Goal: Entertainment & Leisure: Browse casually

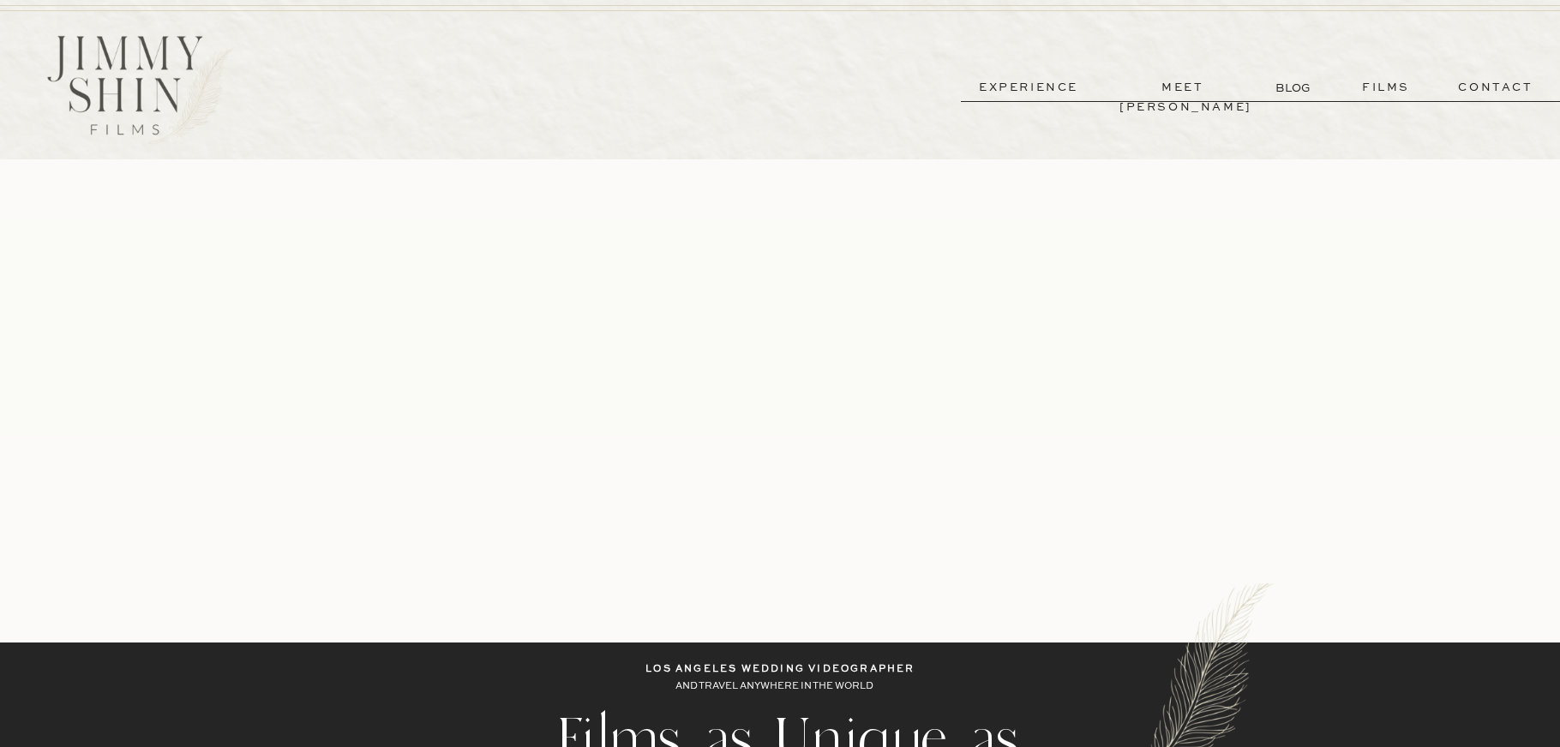
click at [1183, 85] on p "meet [PERSON_NAME]" at bounding box center [1182, 88] width 127 height 20
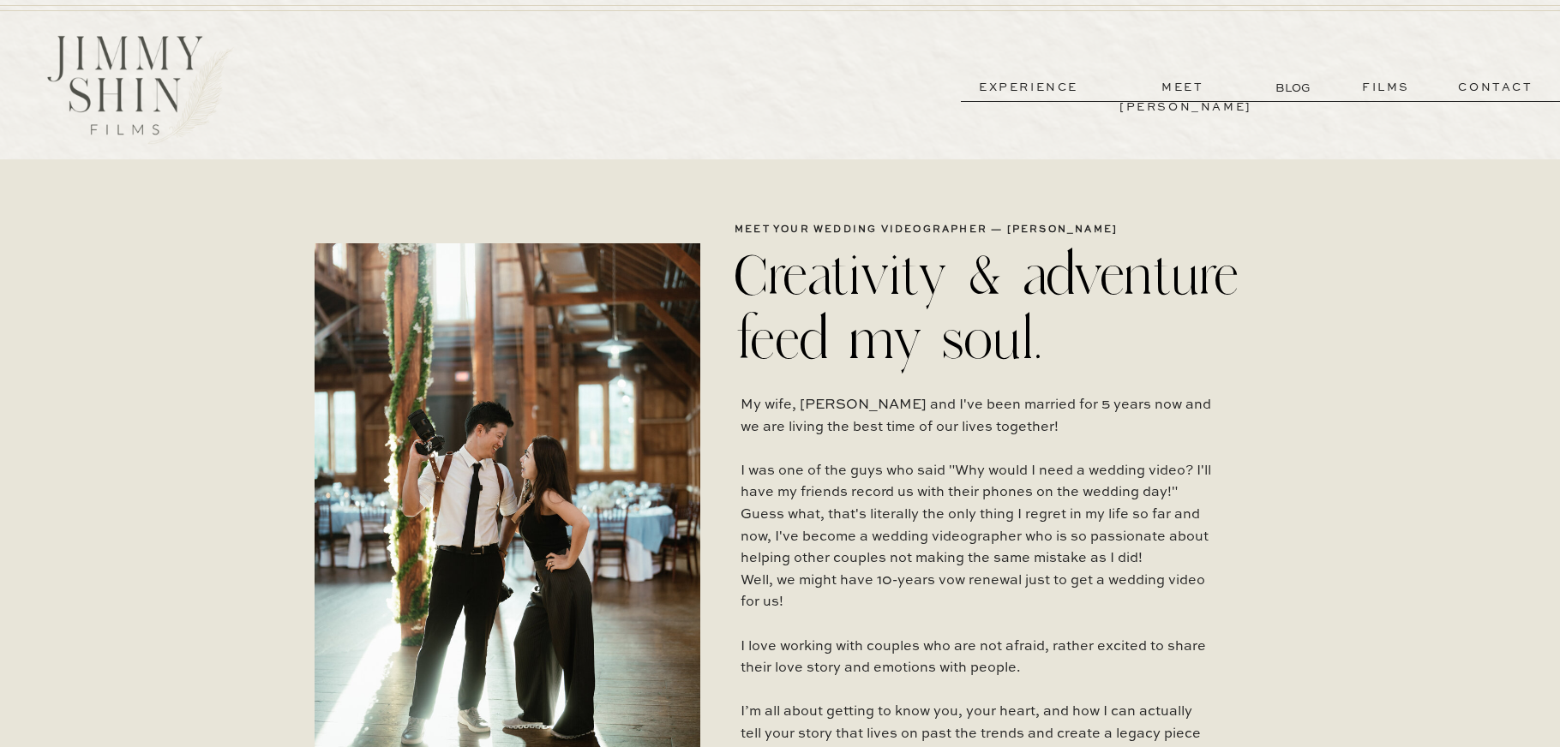
click at [1391, 93] on p "films" at bounding box center [1386, 88] width 84 height 20
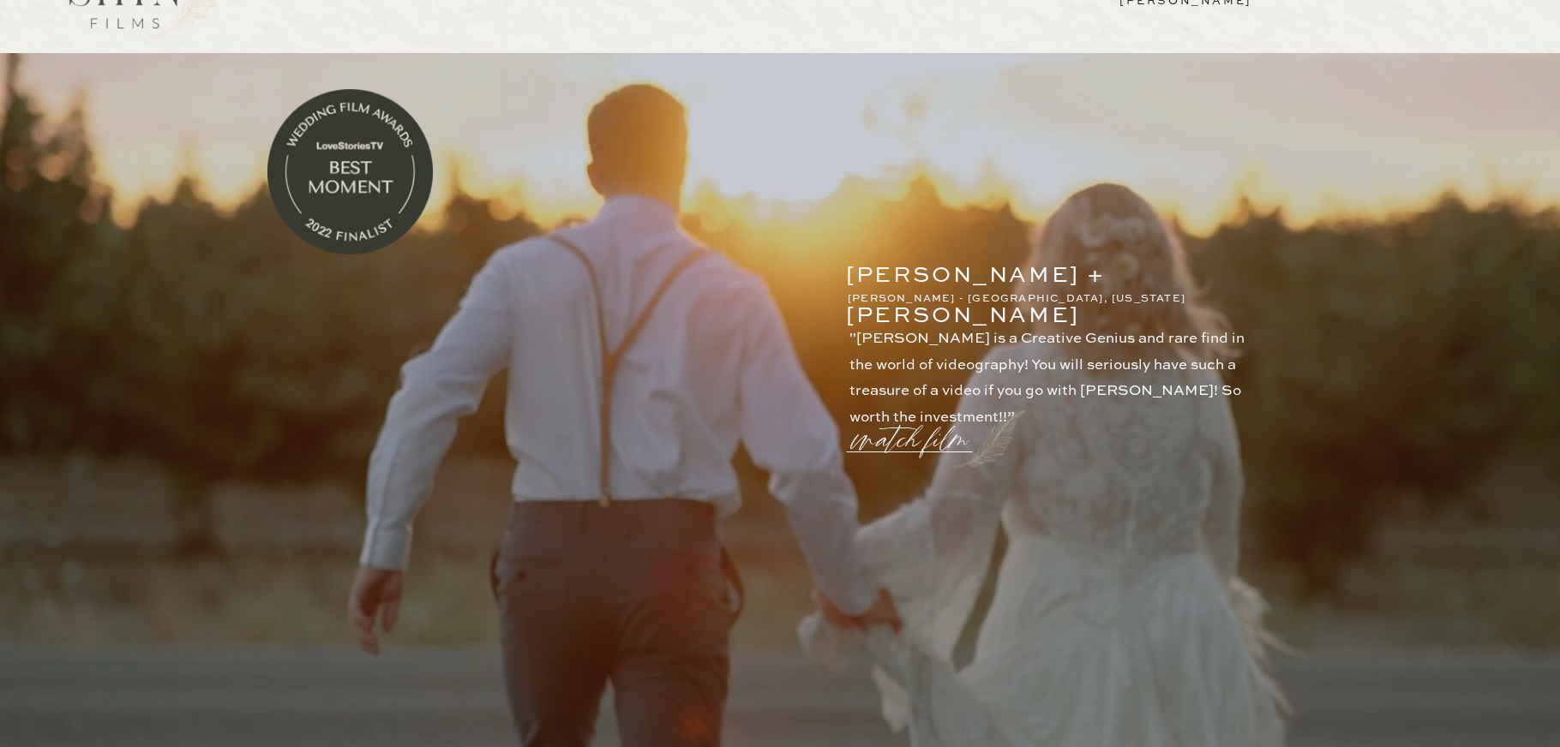
scroll to position [105, 0]
click at [937, 444] on p "watch film" at bounding box center [915, 430] width 123 height 65
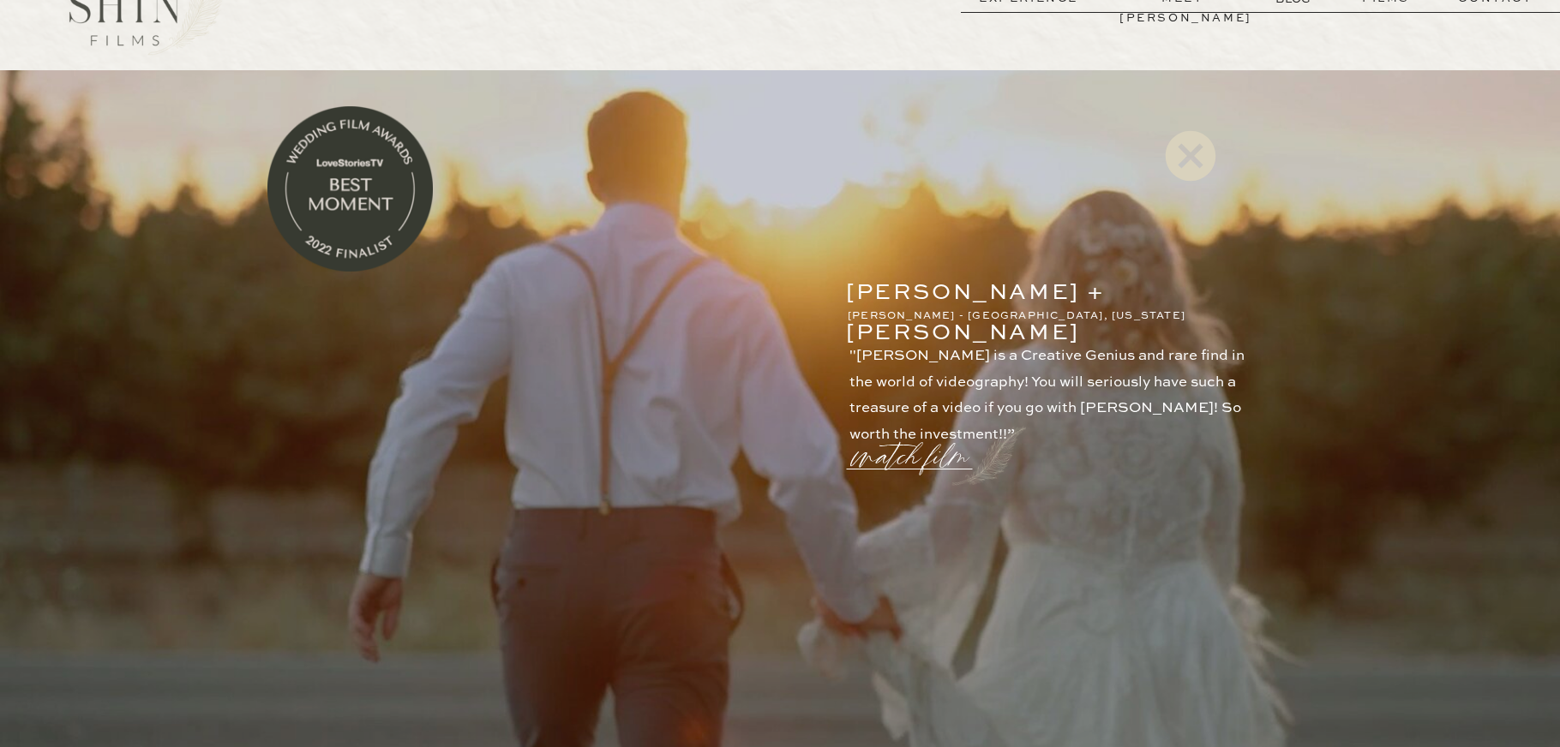
scroll to position [86, 0]
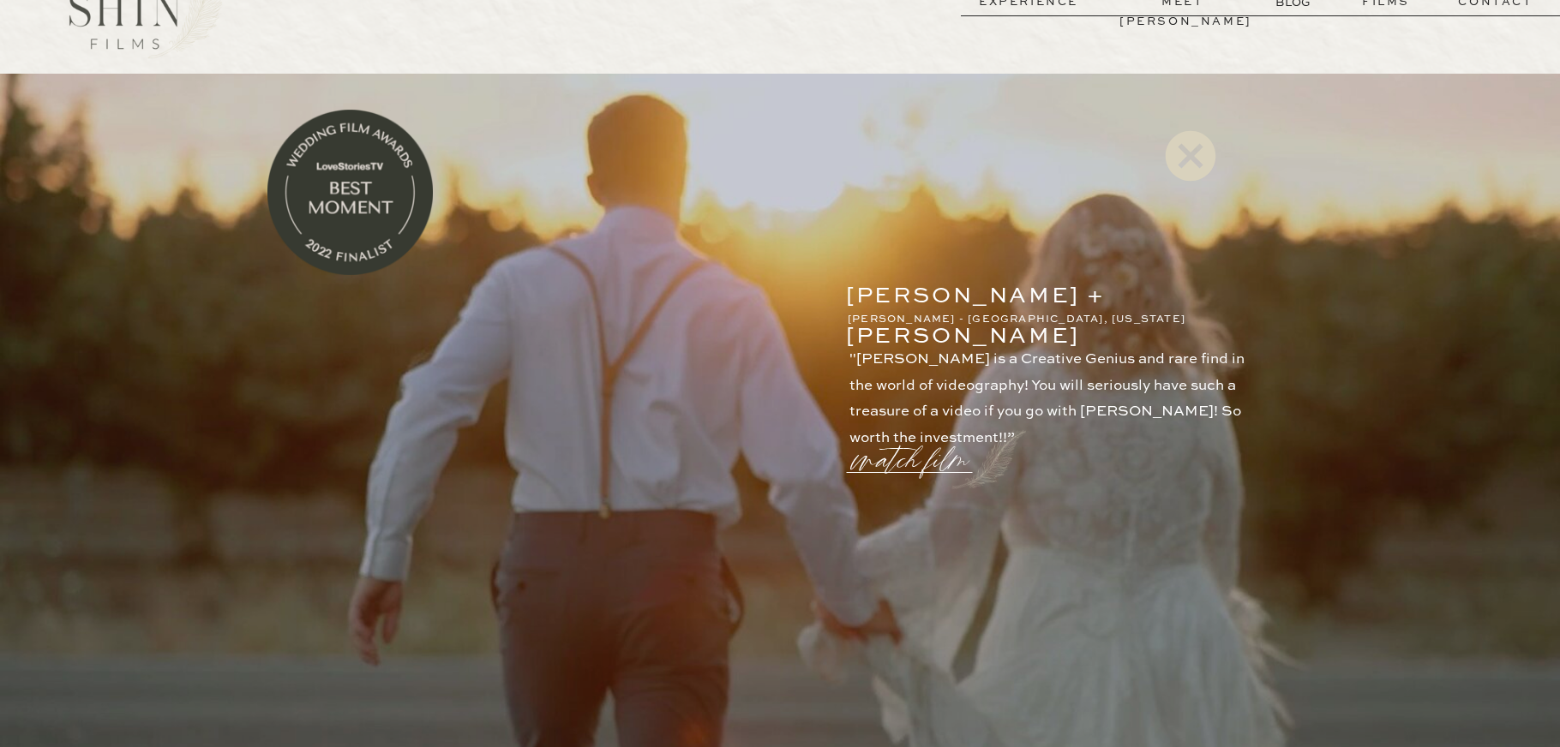
click at [1190, 161] on icon at bounding box center [1191, 155] width 51 height 51
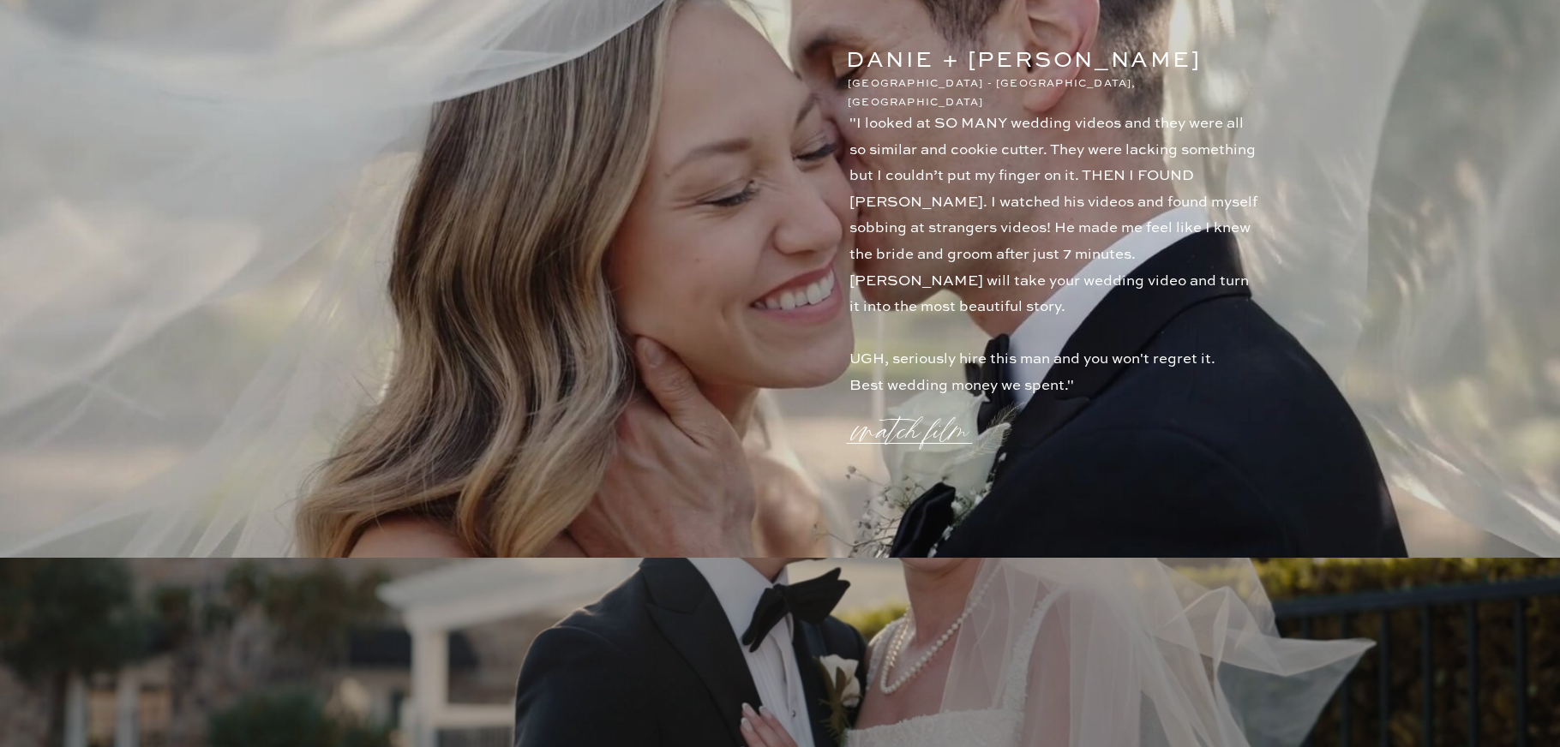
scroll to position [1843, 0]
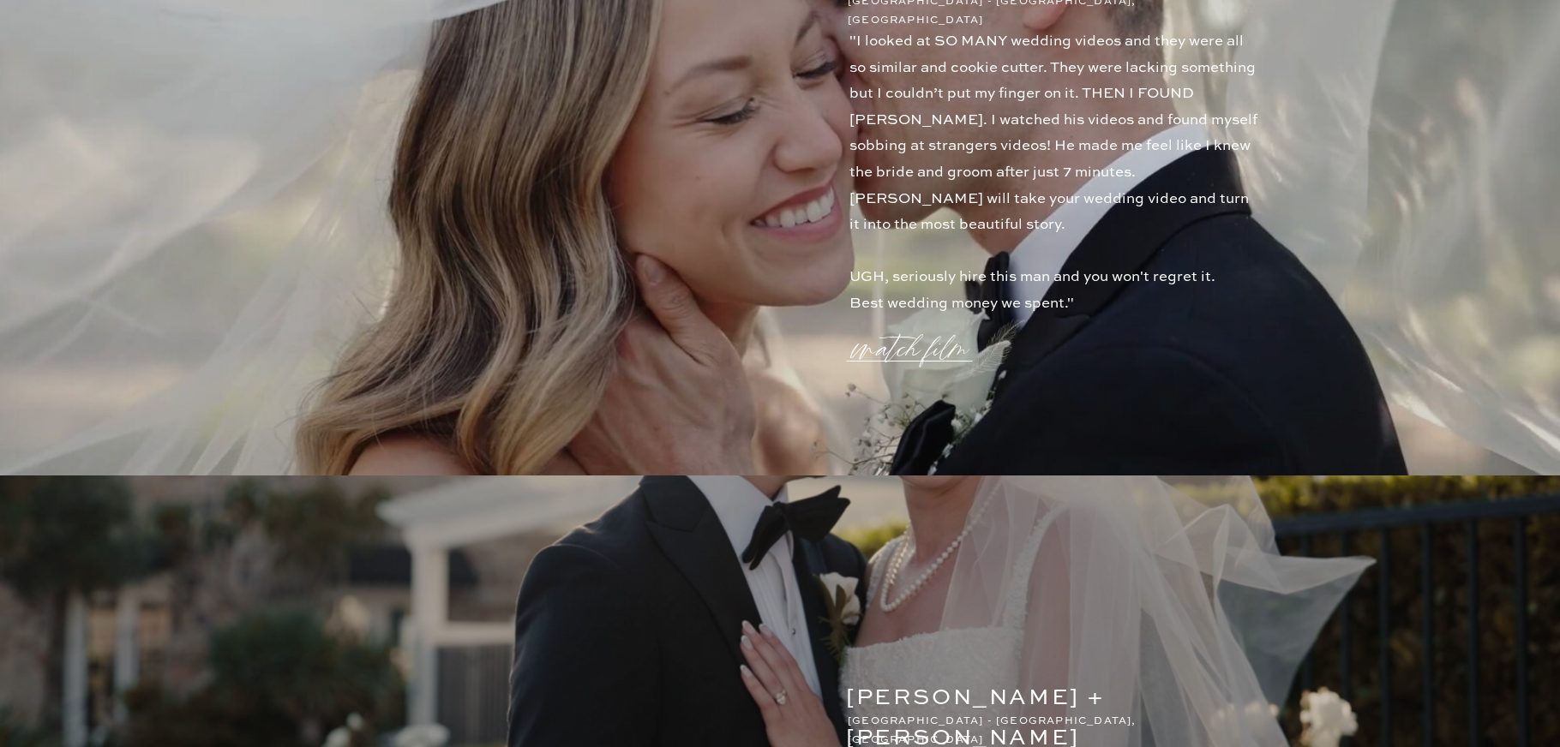
click at [924, 347] on p "watch film" at bounding box center [915, 338] width 123 height 65
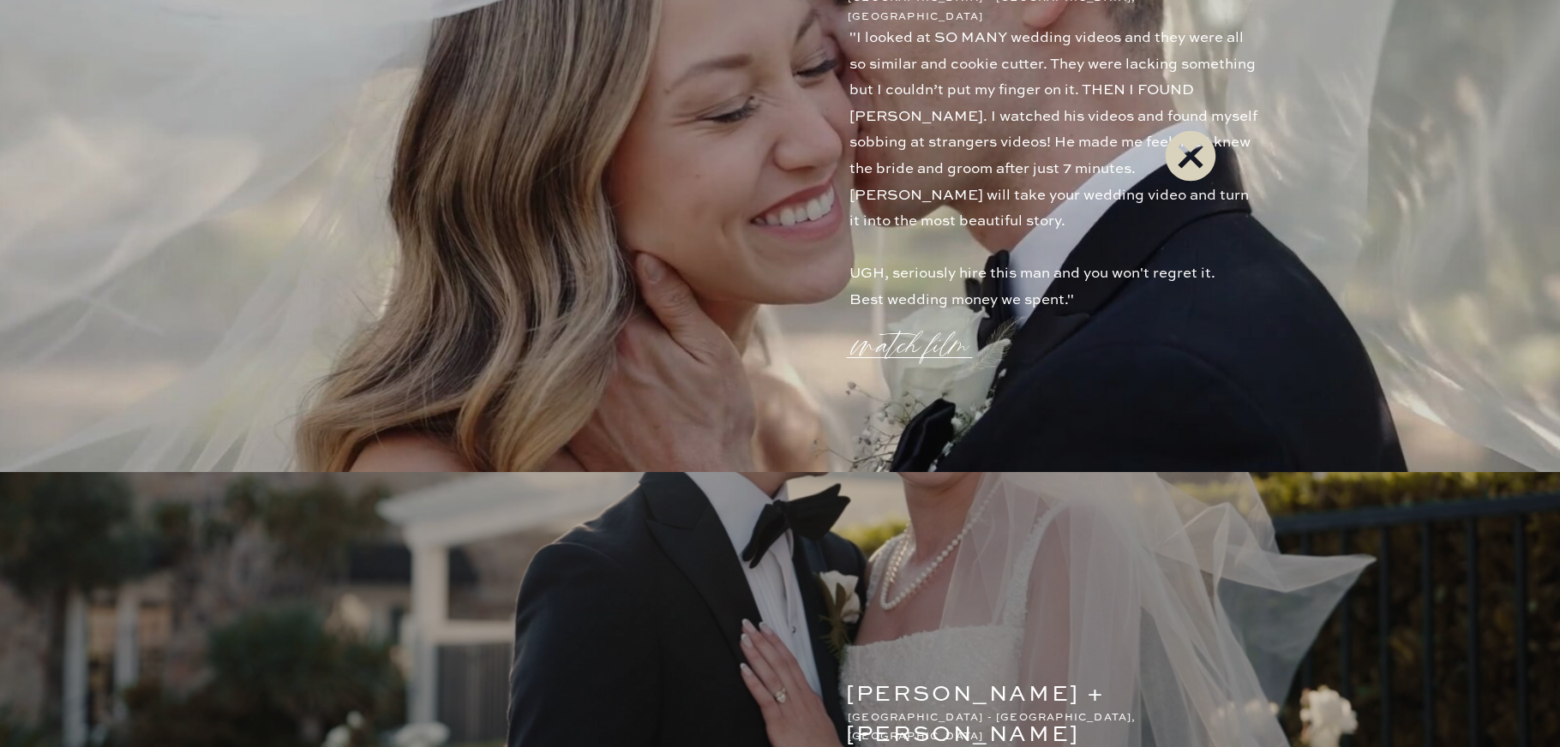
click at [1192, 162] on icon at bounding box center [1191, 155] width 51 height 51
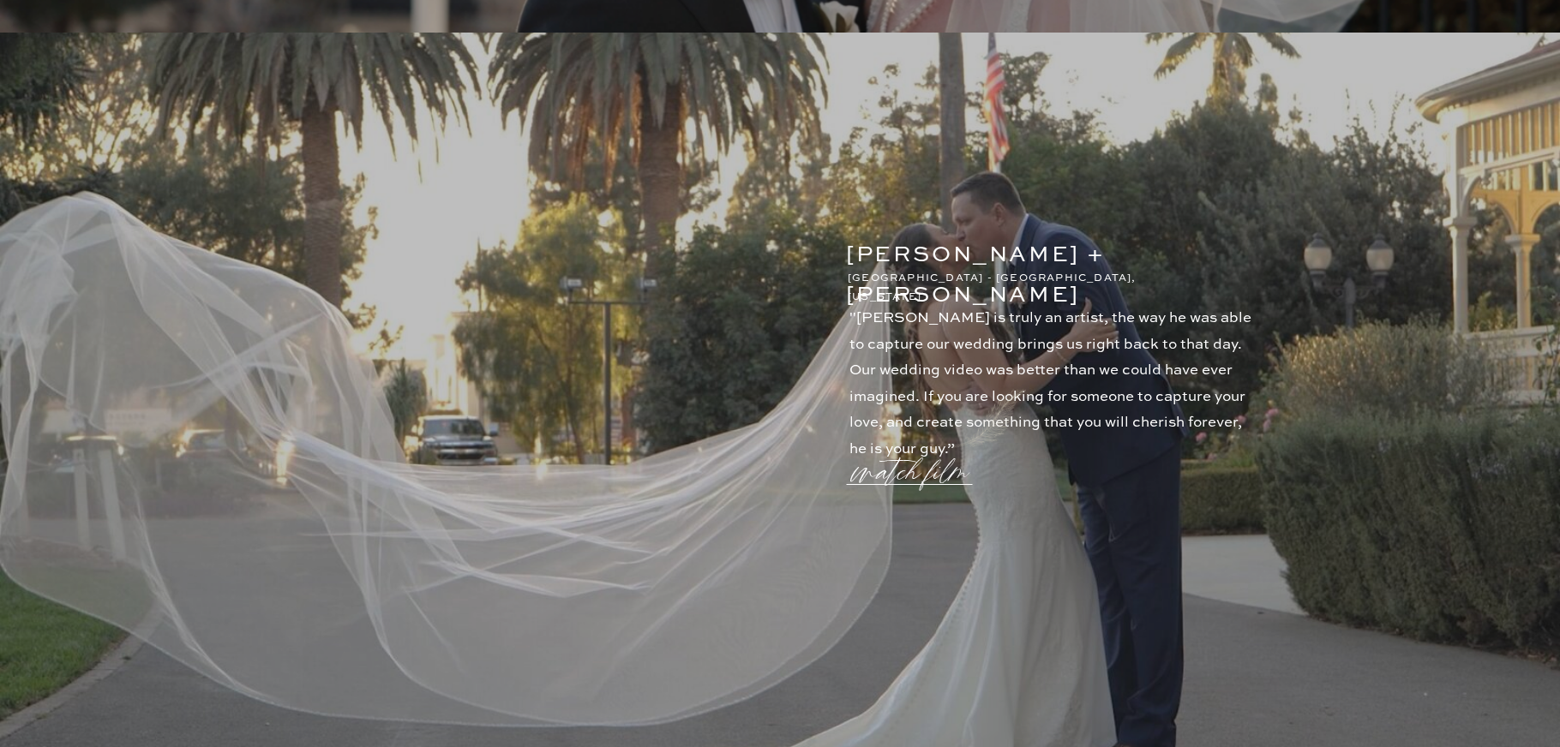
scroll to position [3100, 0]
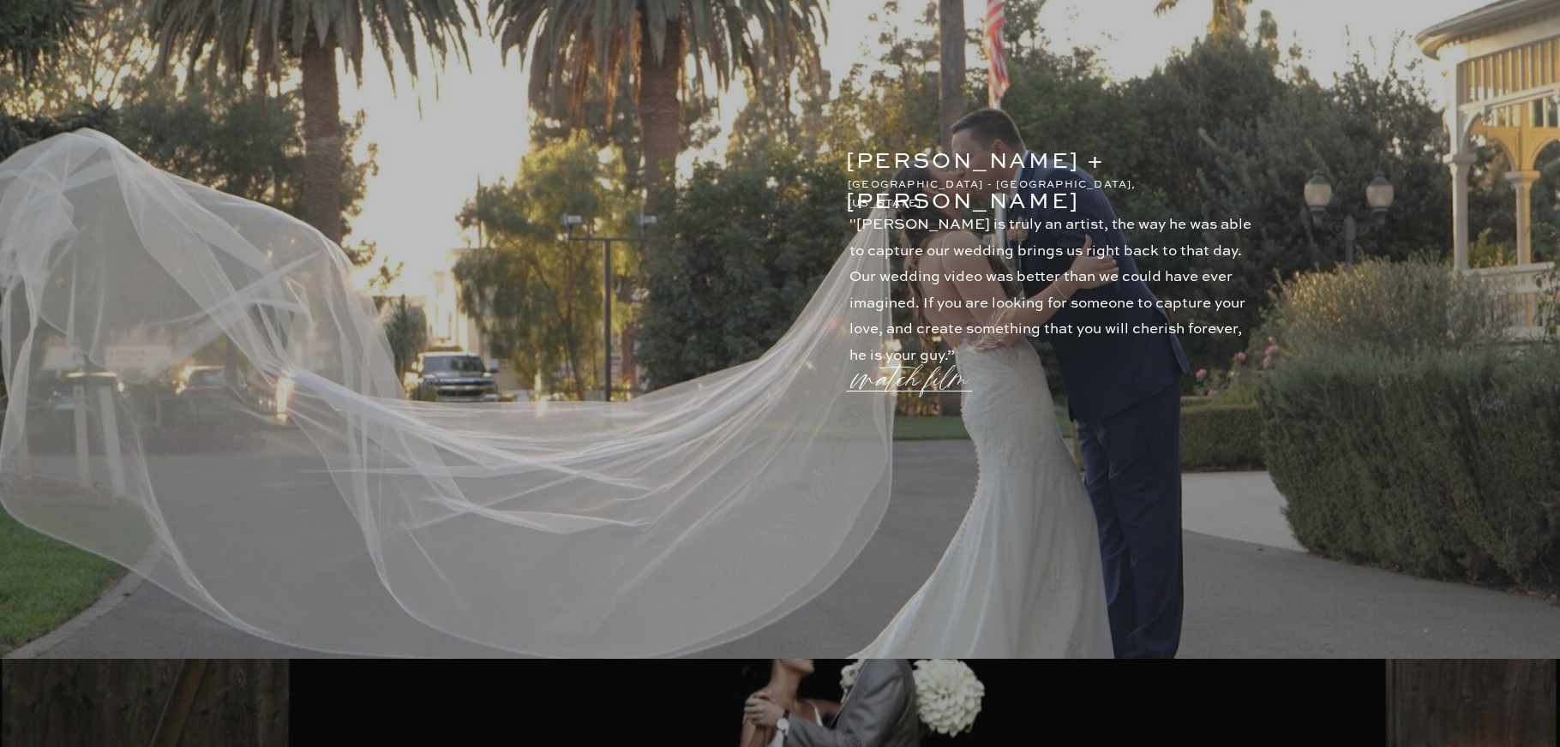
click at [951, 369] on p "watch film" at bounding box center [915, 368] width 123 height 65
click at [1210, 159] on icon at bounding box center [1191, 155] width 51 height 51
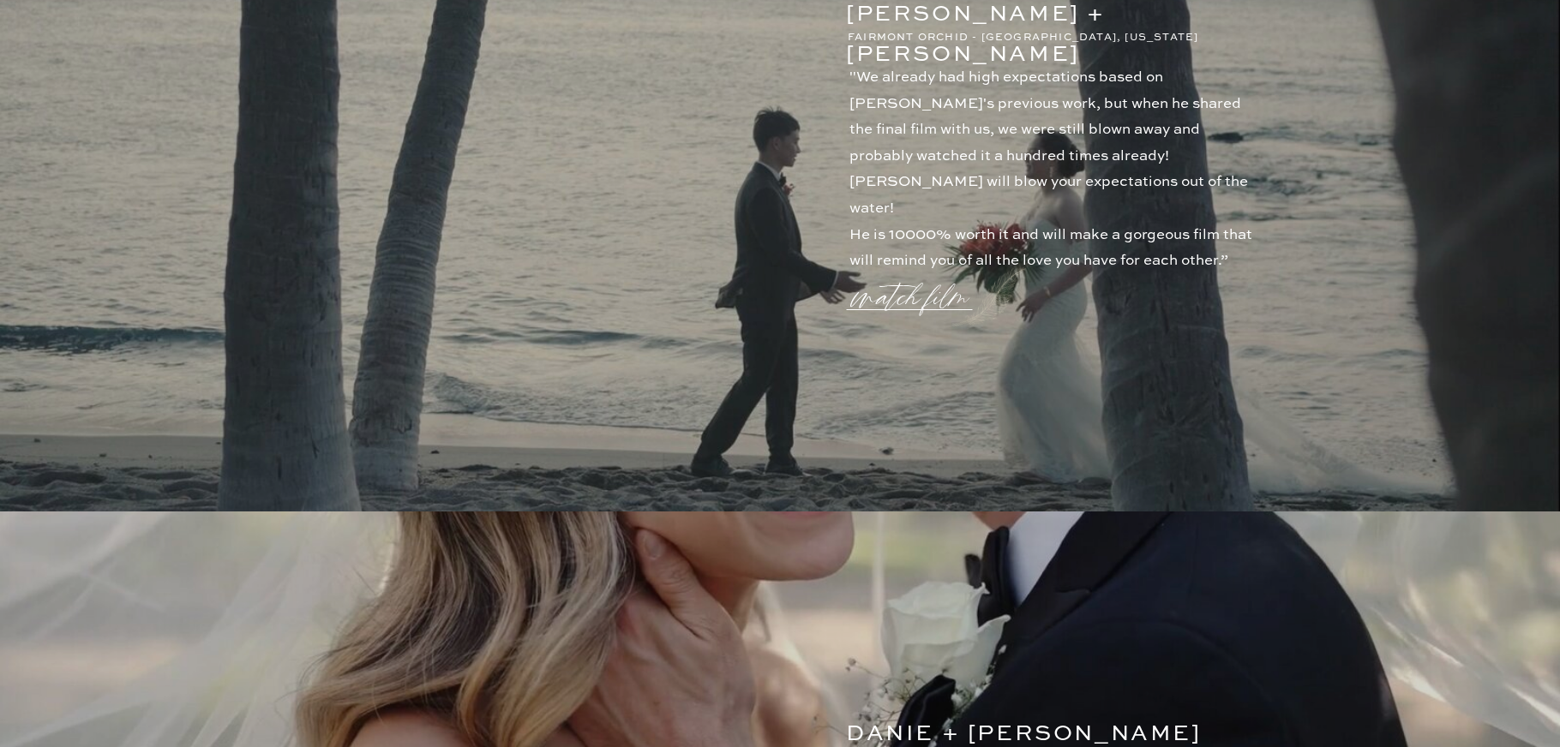
scroll to position [0, 0]
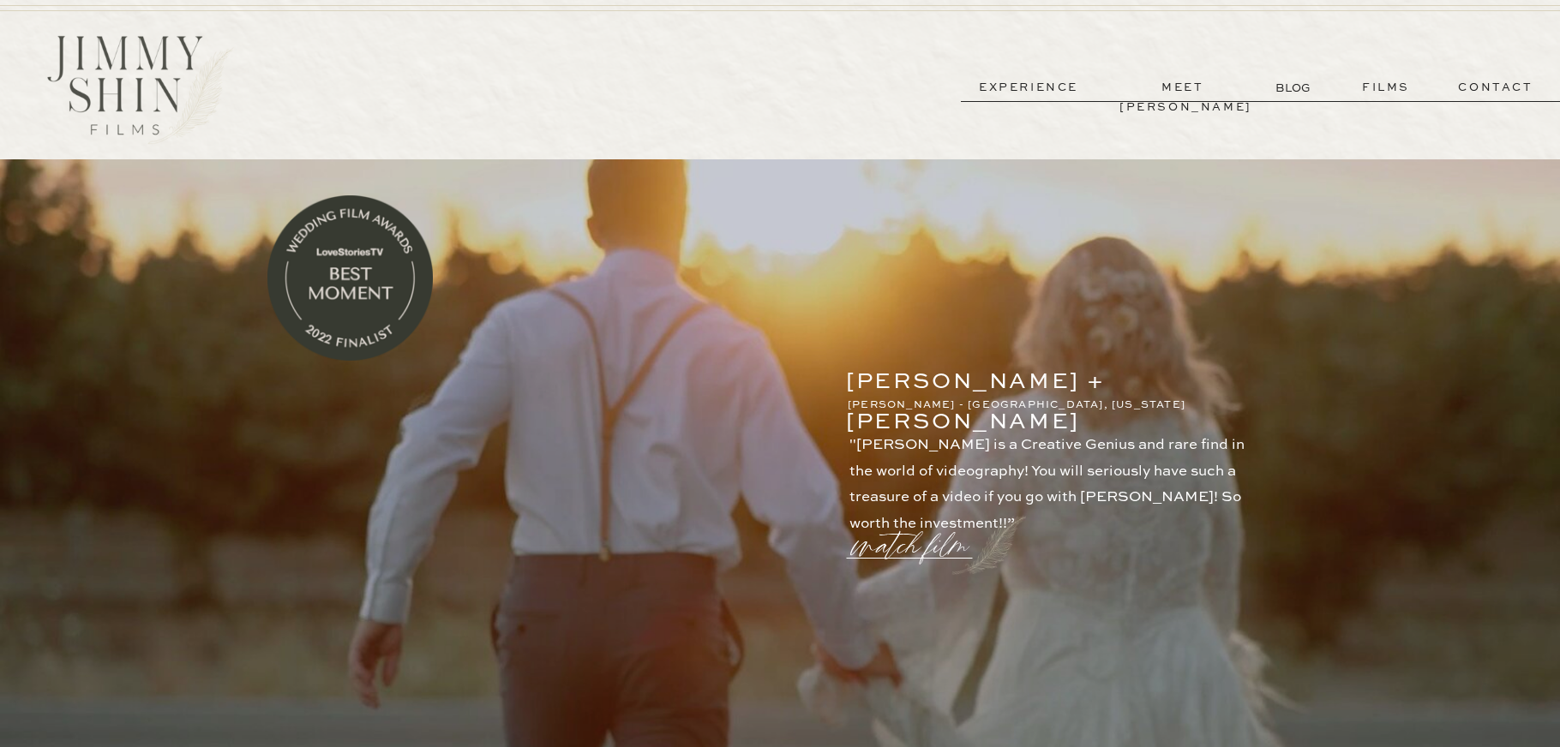
click at [1063, 89] on p "experience" at bounding box center [1028, 88] width 127 height 20
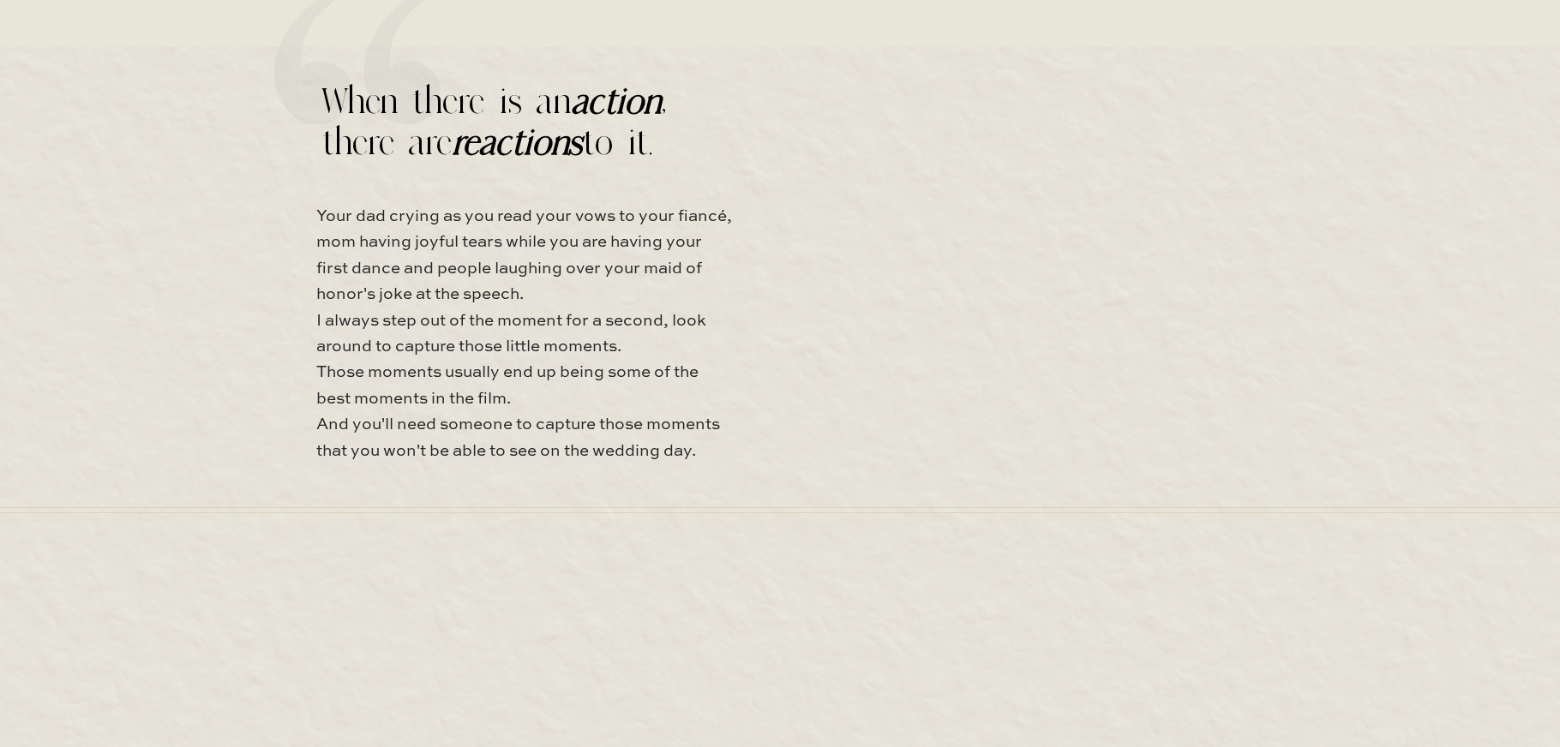
scroll to position [7189, 0]
